Goal: Task Accomplishment & Management: Complete application form

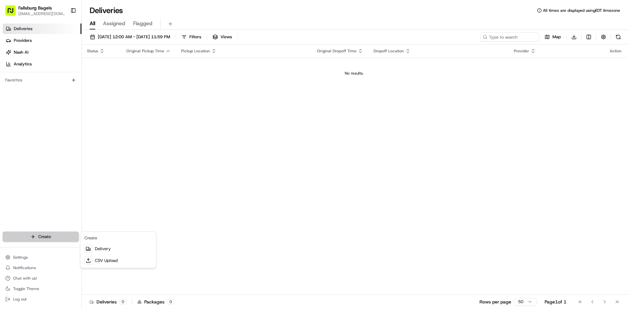
click at [42, 235] on html "Fallsburg Bagels [EMAIL_ADDRESS][DOMAIN_NAME] Toggle Sidebar Deliveries Provide…" at bounding box center [314, 154] width 628 height 309
click at [100, 250] on link "Delivery" at bounding box center [118, 249] width 73 height 12
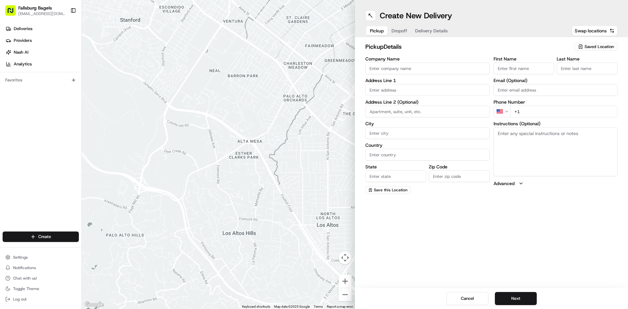
click at [600, 46] on span "Saved Location" at bounding box center [598, 47] width 29 height 6
click at [562, 72] on span "Fallsburg Bagels" at bounding box center [584, 71] width 80 height 6
type input "Fallsburg Bagels"
type input "[STREET_ADDRESS]"
type input "[GEOGRAPHIC_DATA]"
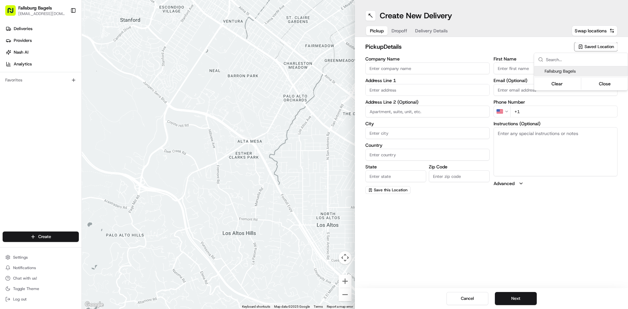
type input "US"
type input "NY"
type input "11219"
type input "[PHONE_NUMBER]"
type textarea "Please walk into the store, we will have it ready"
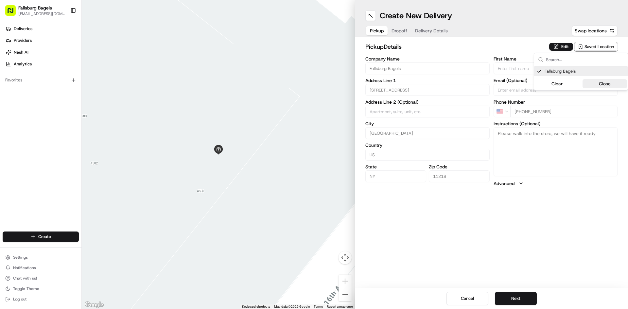
click at [601, 82] on button "Close" at bounding box center [604, 83] width 45 height 9
click at [524, 299] on button "Next" at bounding box center [516, 298] width 42 height 13
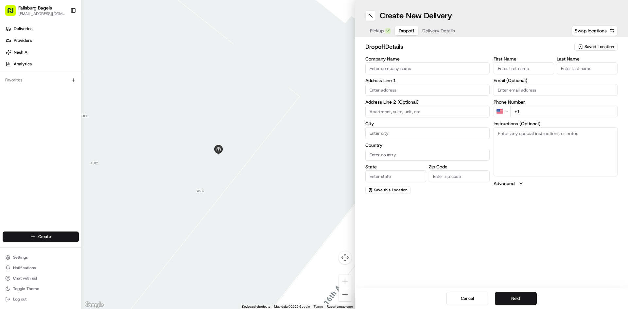
click at [388, 68] on input "Company Name" at bounding box center [427, 68] width 124 height 12
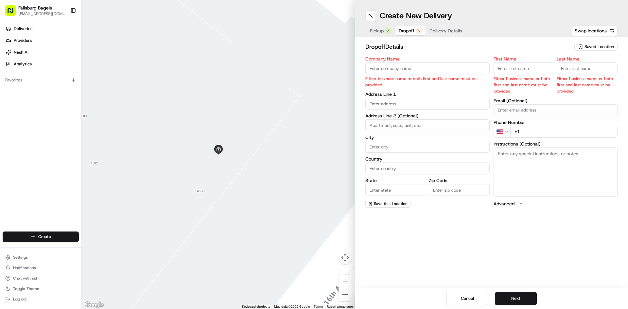
click at [394, 66] on input "Company Name" at bounding box center [427, 68] width 124 height 12
type input "[PERSON_NAME]"
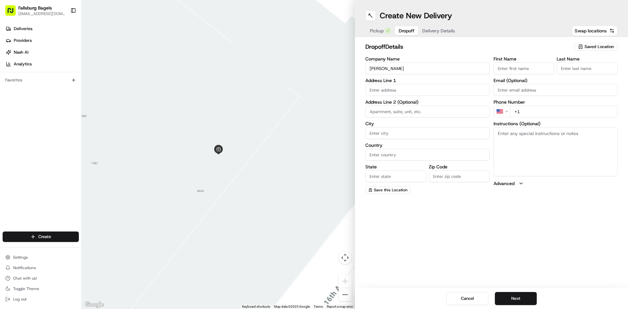
click at [508, 71] on input "First Name" at bounding box center [523, 68] width 61 height 12
click at [448, 105] on div "Address Line 2 (Optional)" at bounding box center [427, 109] width 124 height 18
click at [443, 92] on input "text" at bounding box center [427, 90] width 124 height 12
click at [401, 89] on input "text" at bounding box center [427, 90] width 124 height 12
paste input "[STREET_ADDRESS][PERSON_NAME]"
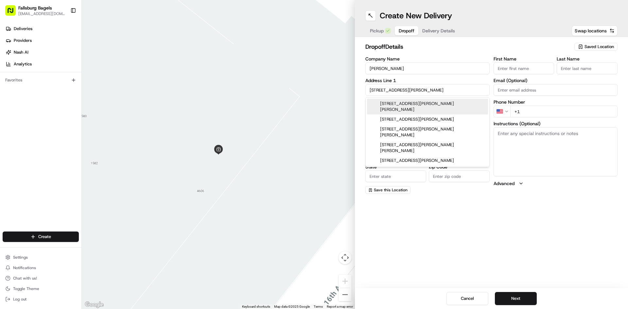
click at [427, 102] on div "[STREET_ADDRESS][PERSON_NAME][PERSON_NAME]" at bounding box center [427, 107] width 121 height 16
type input "[STREET_ADDRESS][PERSON_NAME][PERSON_NAME]"
type input "[GEOGRAPHIC_DATA][PERSON_NAME]"
type input "[GEOGRAPHIC_DATA]"
type input "NY"
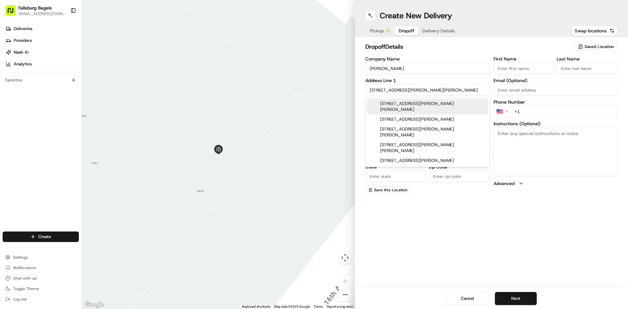
type input "12759"
type input "[STREET_ADDRESS][PERSON_NAME]"
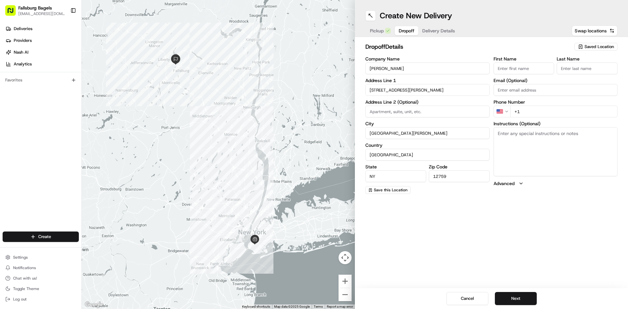
click at [515, 137] on textarea "Instructions (Optional)" at bounding box center [555, 151] width 124 height 49
click at [543, 113] on input "+1" at bounding box center [564, 112] width 108 height 12
click at [526, 145] on textarea "Instructions (Optional)" at bounding box center [555, 151] width 124 height 49
click at [537, 112] on input "+1" at bounding box center [564, 112] width 108 height 12
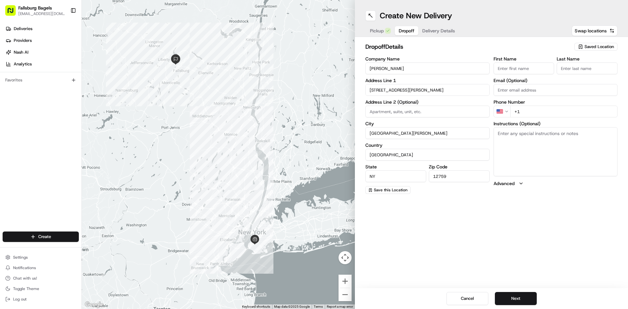
click at [541, 114] on input "+1" at bounding box center [564, 112] width 108 height 12
type input "[PHONE_NUMBER]"
click at [522, 141] on textarea "Instructions (Optional)" at bounding box center [555, 151] width 124 height 49
click at [502, 222] on div "Create New Delivery Pickup Dropoff Delivery Details Swap locations dropoff Deta…" at bounding box center [491, 154] width 273 height 309
click at [517, 158] on textarea "Instructions (Optional)" at bounding box center [555, 151] width 124 height 49
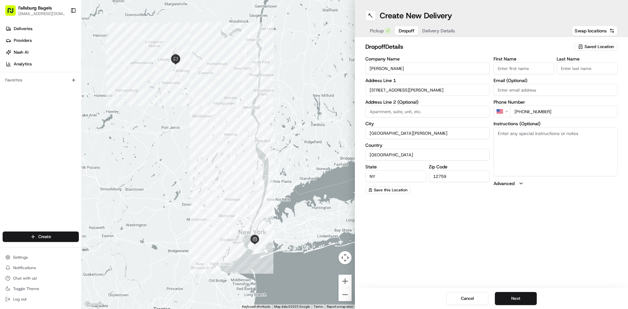
click at [519, 146] on textarea "Instructions (Optional)" at bounding box center [555, 151] width 124 height 49
type textarea "Make sure recipient has the package."
click at [513, 302] on button "Next" at bounding box center [516, 298] width 42 height 13
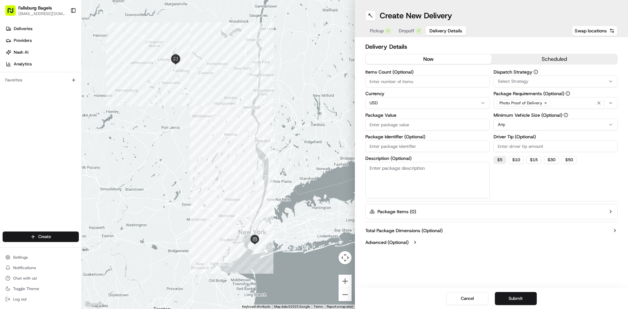
click at [501, 159] on button "$ 5" at bounding box center [499, 160] width 12 height 8
type input "5"
click at [522, 123] on html "Fallsburg Bagels [EMAIL_ADDRESS][DOMAIN_NAME] Toggle Sidebar Deliveries Provide…" at bounding box center [314, 154] width 628 height 309
click at [517, 297] on button "Submit" at bounding box center [516, 298] width 42 height 13
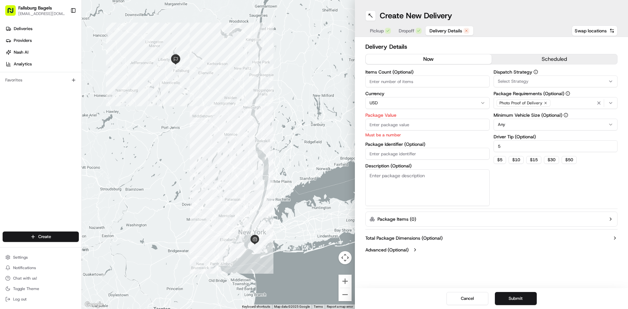
click at [398, 123] on input "Package Value" at bounding box center [427, 125] width 124 height 12
type input "80"
click at [476, 255] on div "Create New Delivery Pickup Dropoff Delivery Details Swap locations Delivery Det…" at bounding box center [491, 154] width 273 height 309
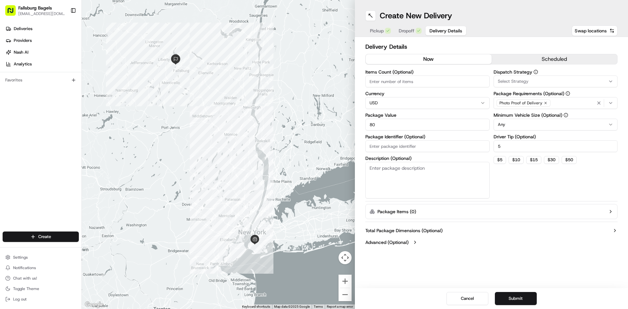
click at [514, 299] on button "Submit" at bounding box center [516, 298] width 42 height 13
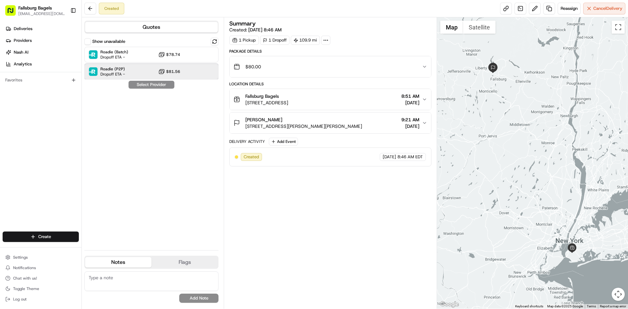
click at [136, 70] on div "Roadie (P2P) Dropoff ETA - $81.56" at bounding box center [151, 72] width 134 height 16
click at [152, 86] on button "Assign Provider" at bounding box center [151, 85] width 46 height 8
